Goal: Find specific page/section: Find specific page/section

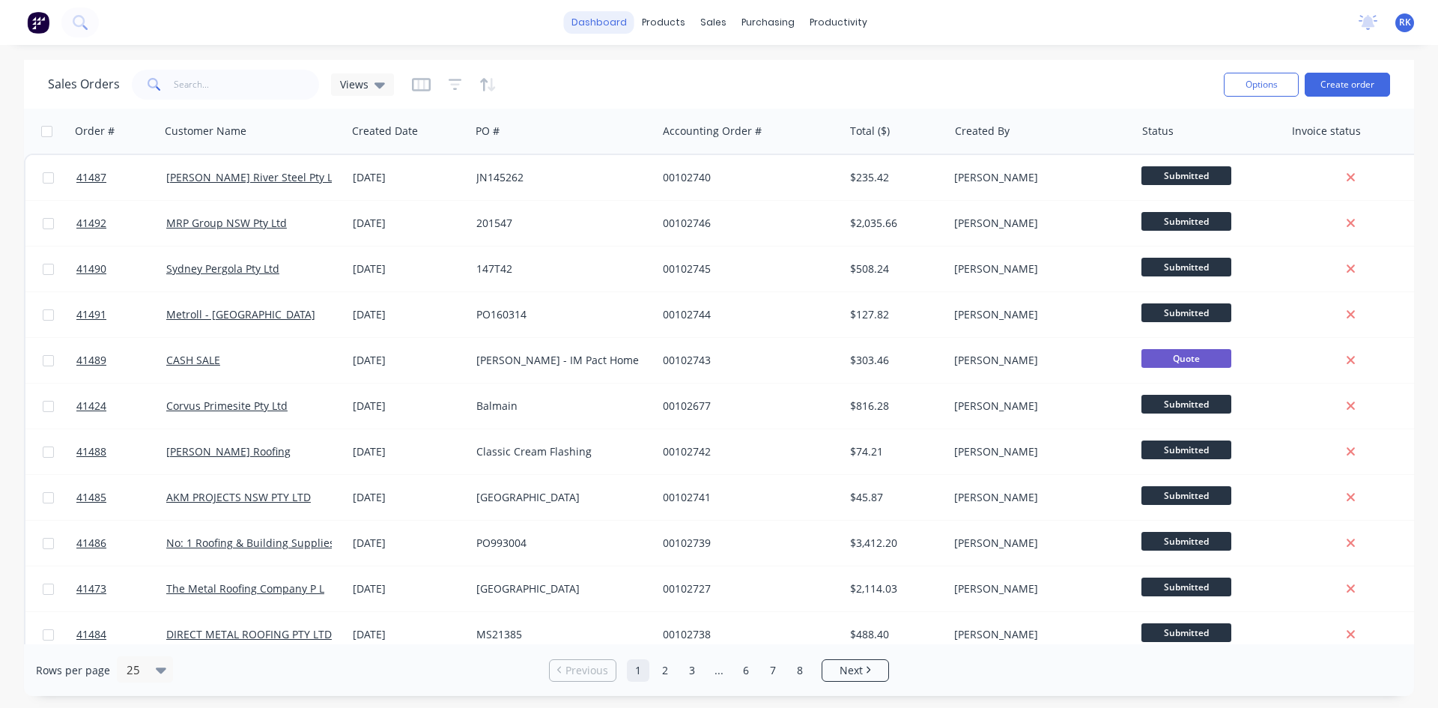
click at [604, 18] on link "dashboard" at bounding box center [599, 22] width 70 height 22
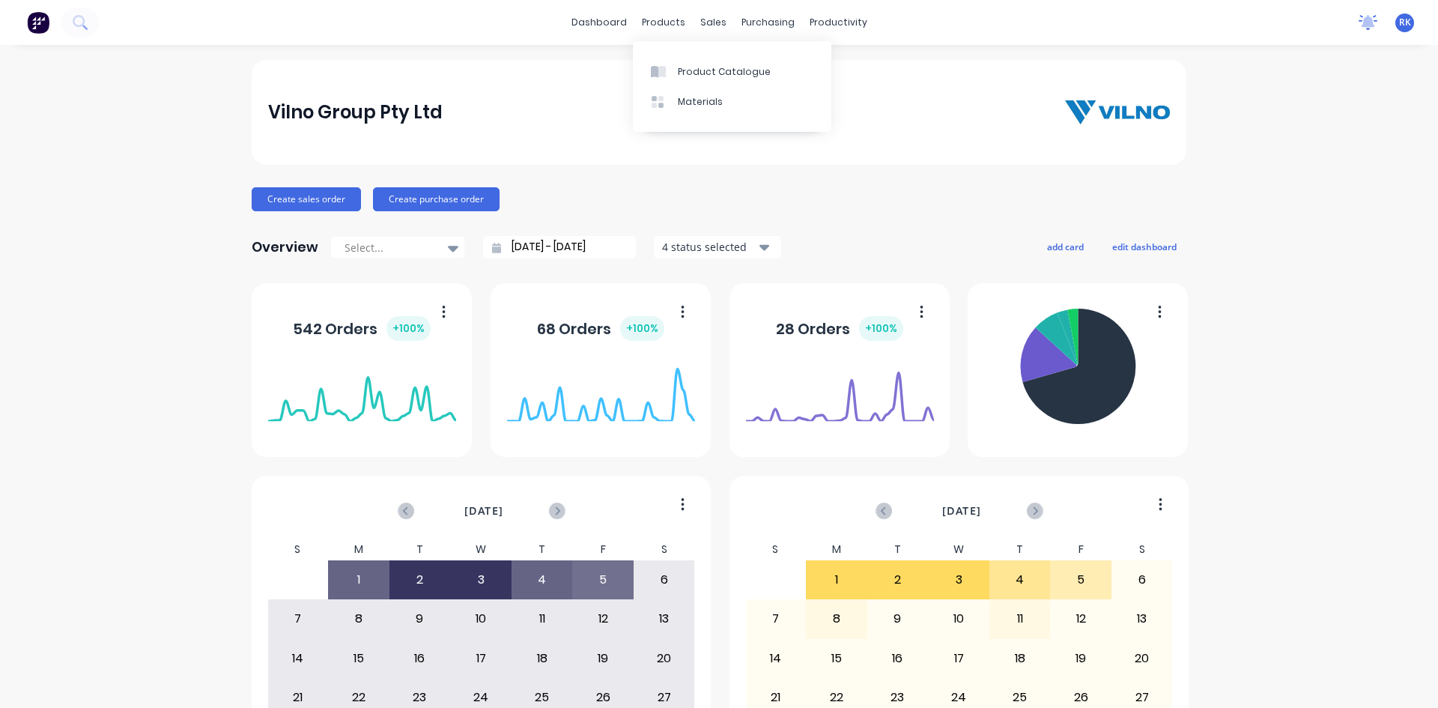
click at [1362, 22] on icon at bounding box center [1368, 21] width 13 height 12
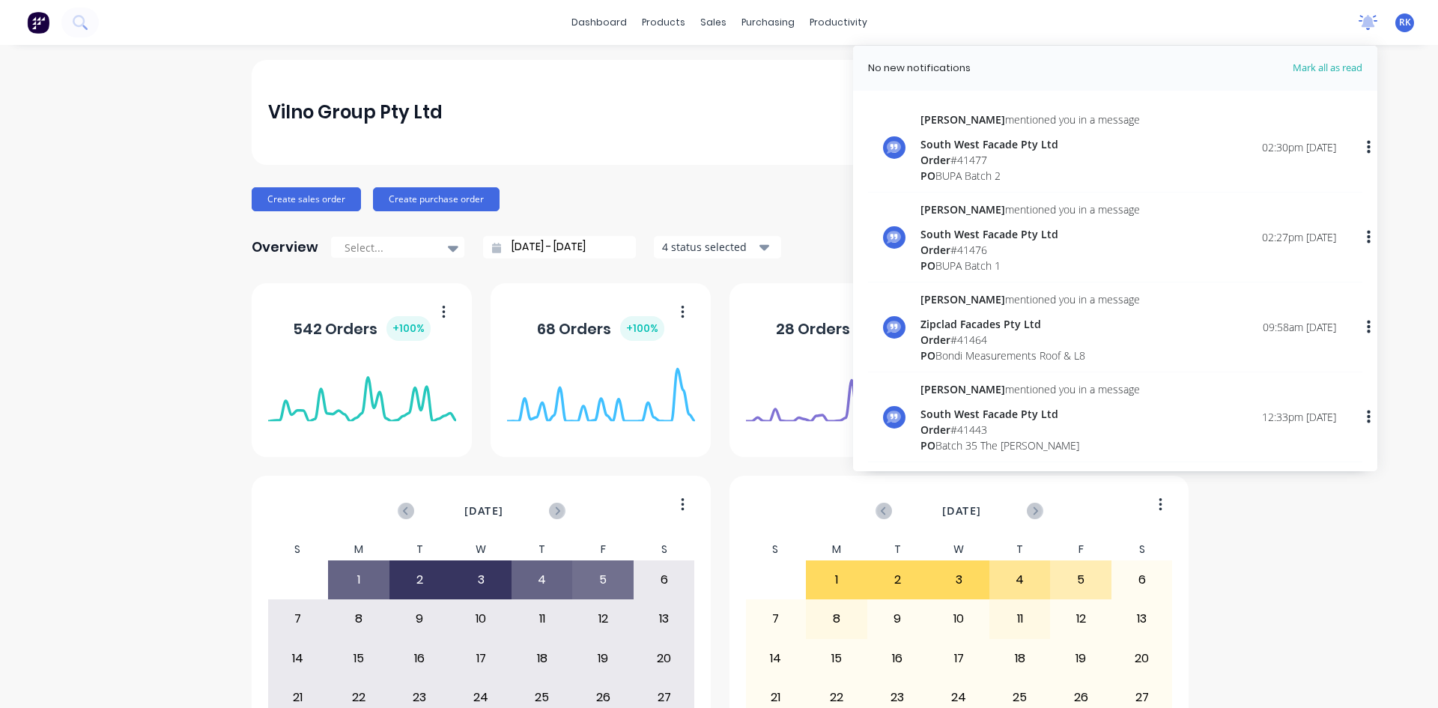
click at [1362, 22] on icon at bounding box center [1368, 21] width 13 height 12
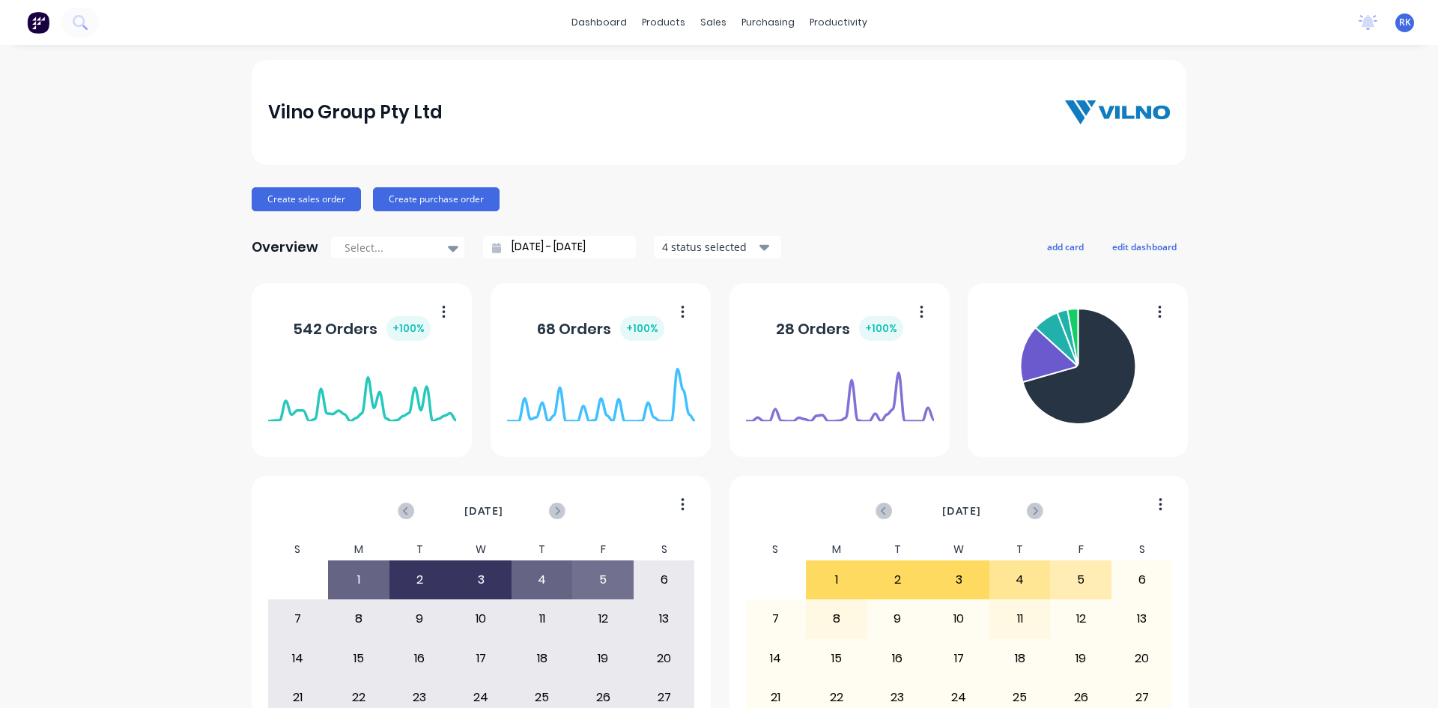
click at [821, 150] on div "Vilno Group Pty Ltd" at bounding box center [719, 112] width 935 height 105
drag, startPoint x: 703, startPoint y: 20, endPoint x: 734, endPoint y: 59, distance: 49.6
click at [703, 19] on div "sales" at bounding box center [713, 22] width 41 height 22
click at [772, 68] on div "Sales Orders" at bounding box center [763, 71] width 61 height 13
